Goal: Register for event/course

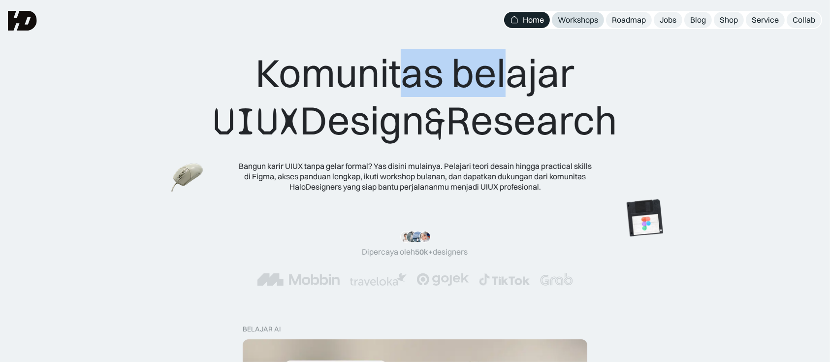
click at [578, 21] on div "Workshops" at bounding box center [578, 20] width 40 height 10
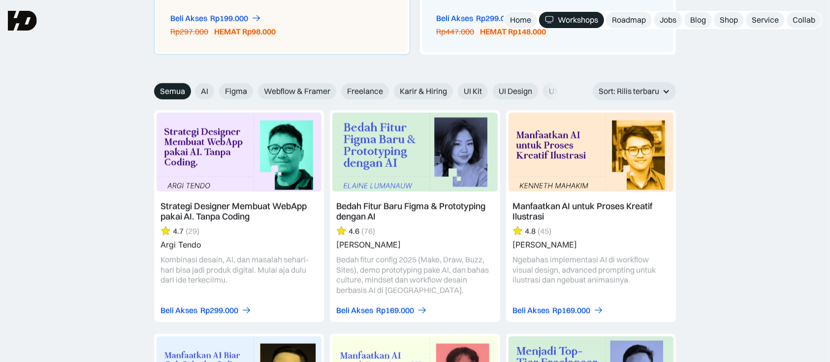
scroll to position [1071, 0]
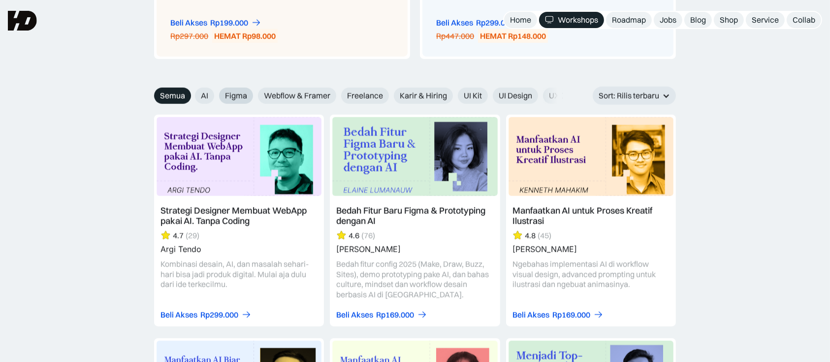
click at [236, 99] on span "Figma" at bounding box center [236, 96] width 22 height 10
click at [192, 96] on input "Figma" at bounding box center [188, 92] width 6 height 6
radio input "true"
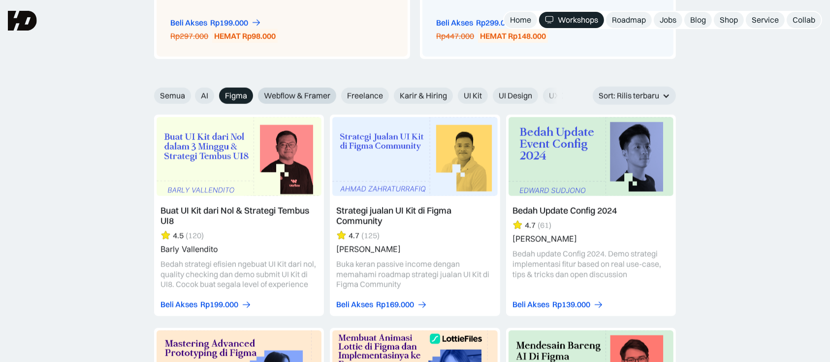
click at [311, 97] on span "Webflow & Framer" at bounding box center [297, 96] width 66 height 10
click at [192, 96] on input "Webflow & Framer" at bounding box center [188, 92] width 6 height 6
radio input "true"
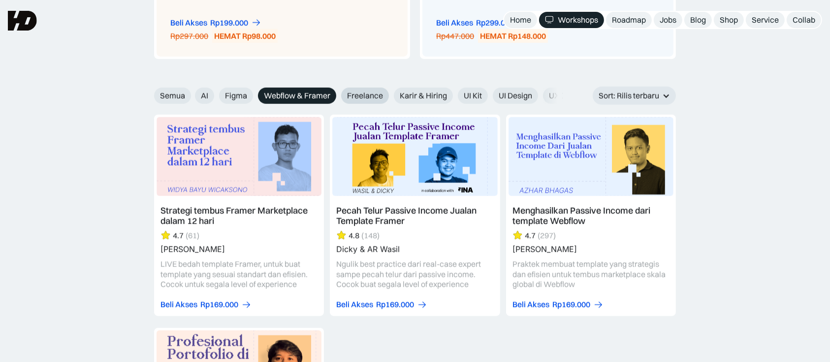
click at [370, 94] on span "Freelance" at bounding box center [365, 96] width 36 height 10
click at [192, 94] on input "Freelance" at bounding box center [188, 92] width 6 height 6
radio input "true"
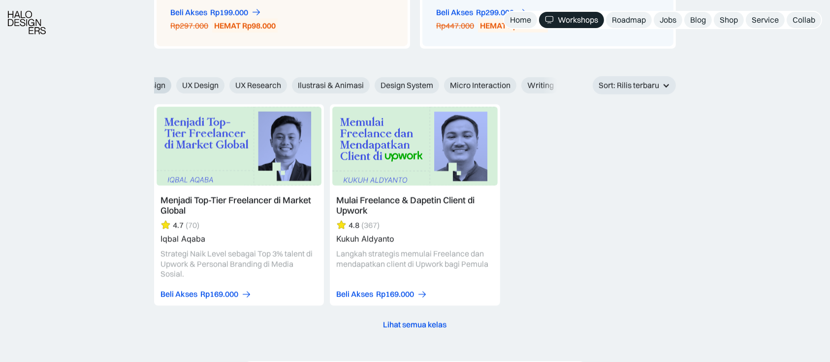
scroll to position [0, 379]
click at [517, 86] on span "Writing" at bounding box center [528, 85] width 27 height 10
radio input "true"
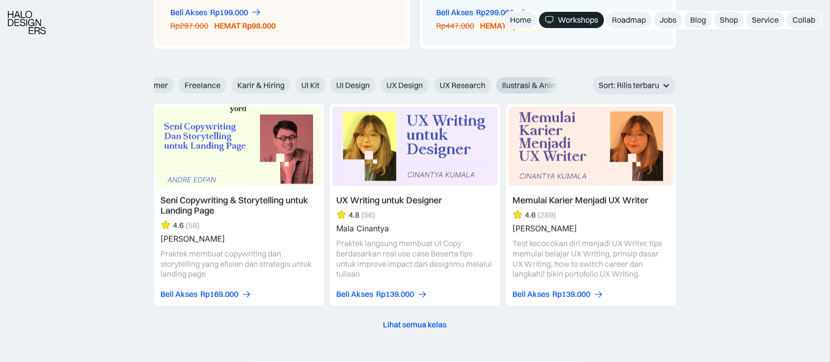
scroll to position [0, 0]
click at [365, 85] on span "Freelance" at bounding box center [365, 85] width 36 height 10
click at [192, 85] on input "Freelance" at bounding box center [188, 82] width 6 height 6
radio input "true"
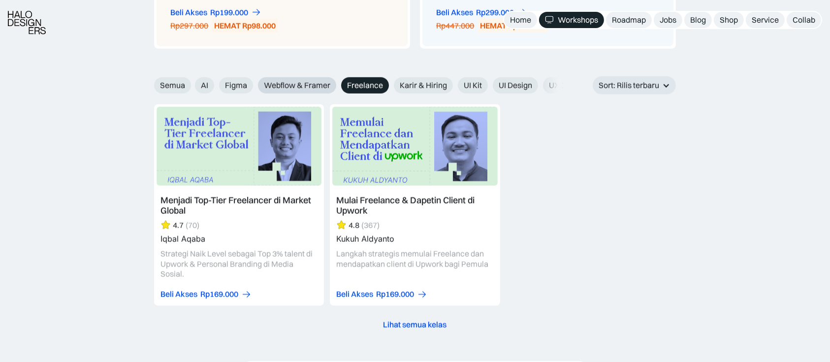
click at [298, 85] on span "Webflow & Framer" at bounding box center [297, 85] width 66 height 10
click at [192, 85] on input "Webflow & Framer" at bounding box center [188, 82] width 6 height 6
radio input "true"
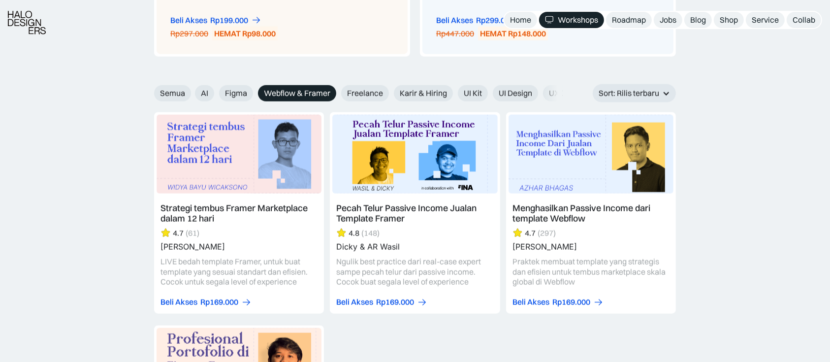
scroll to position [1074, 0]
click at [543, 136] on link at bounding box center [591, 212] width 170 height 201
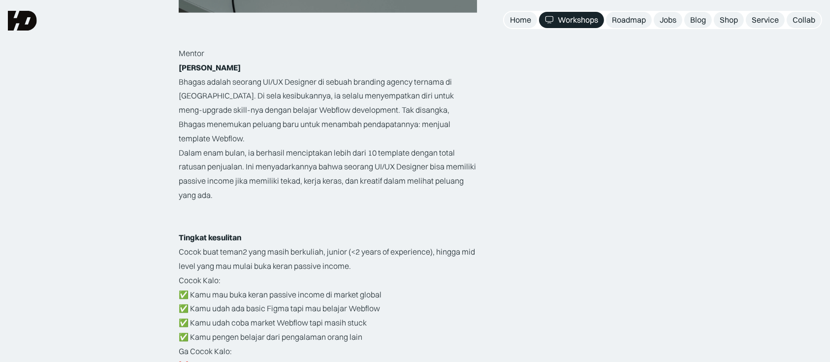
scroll to position [1550, 0]
